Goal: Connect with others: Connect with others

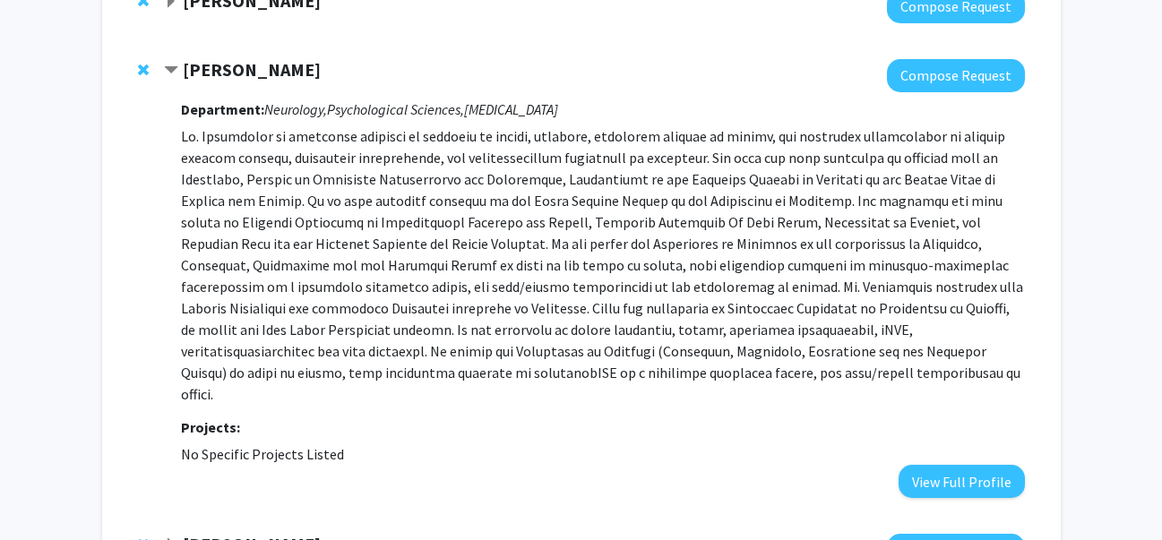
scroll to position [291, 0]
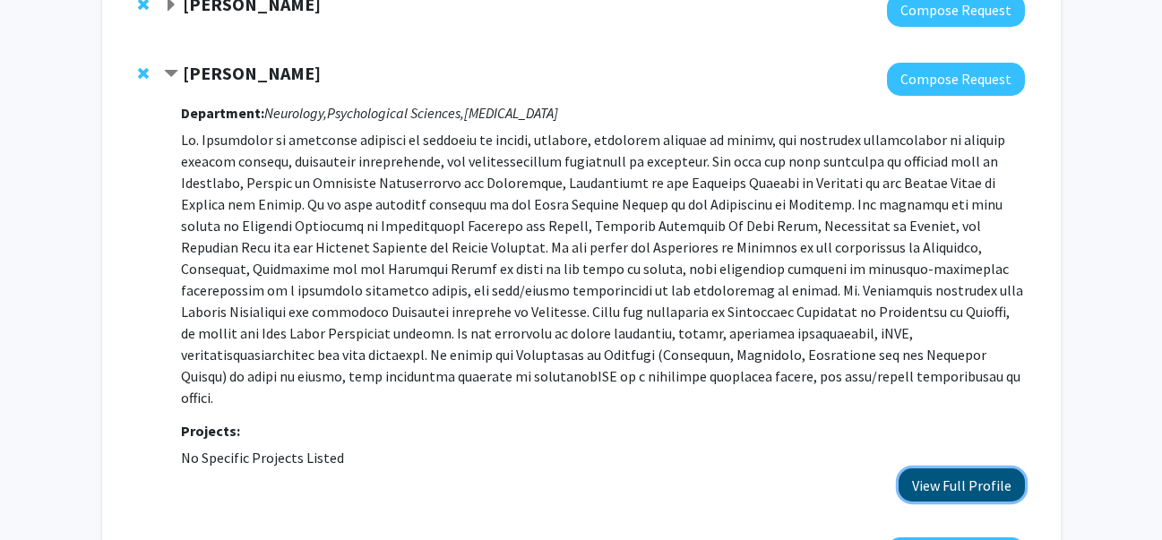
click at [979, 472] on button "View Full Profile" at bounding box center [962, 485] width 126 height 33
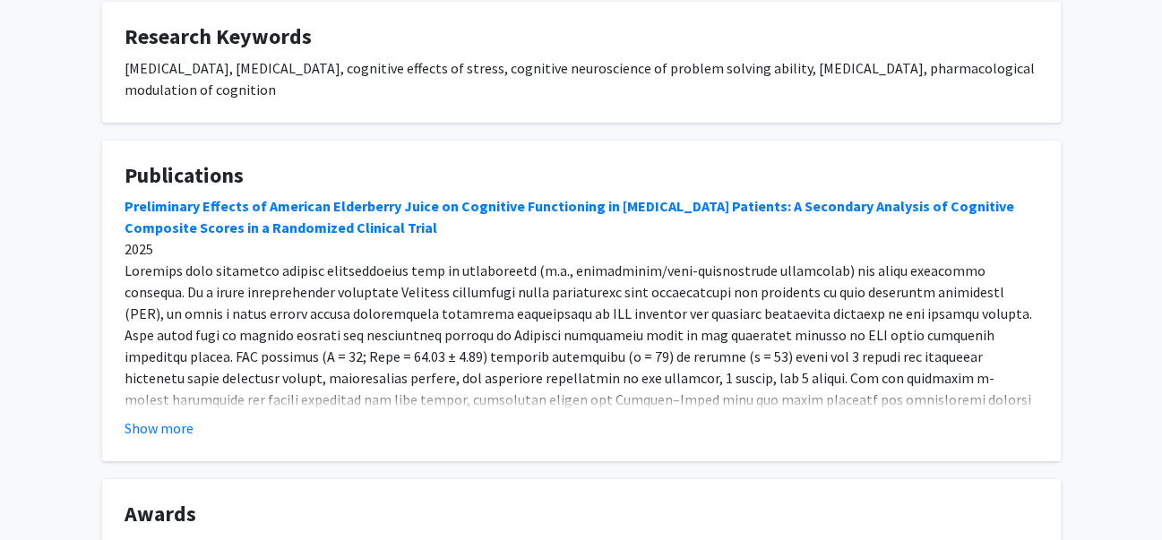
scroll to position [835, 0]
